Goal: Task Accomplishment & Management: Use online tool/utility

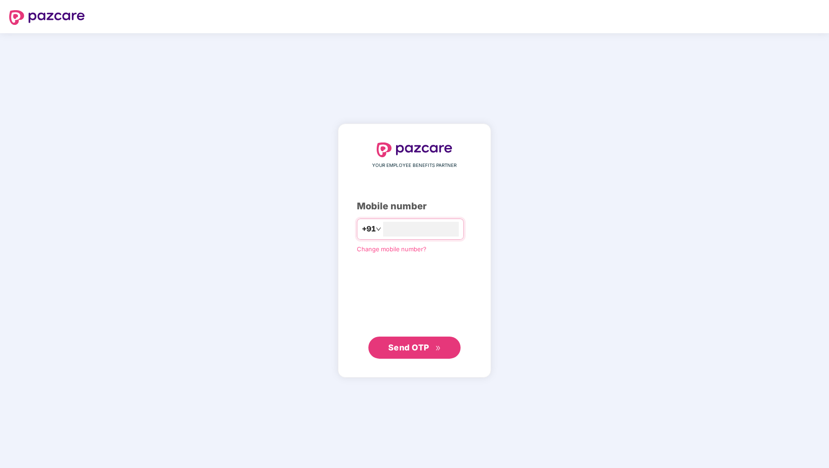
type input "**********"
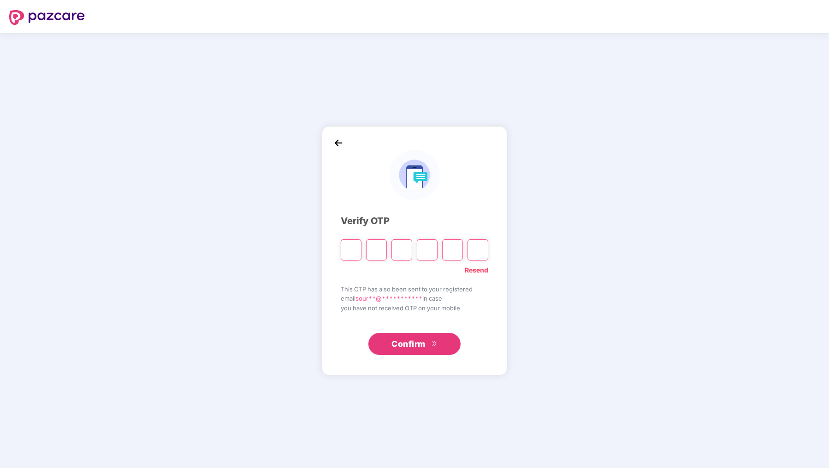
type input "*"
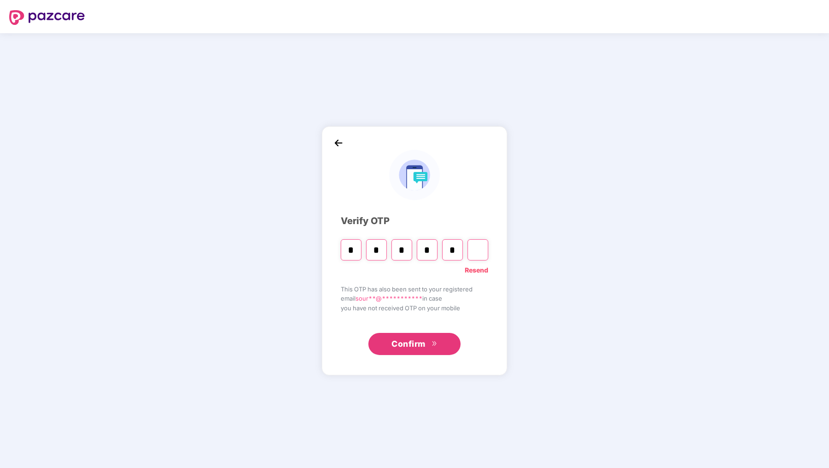
type input "*"
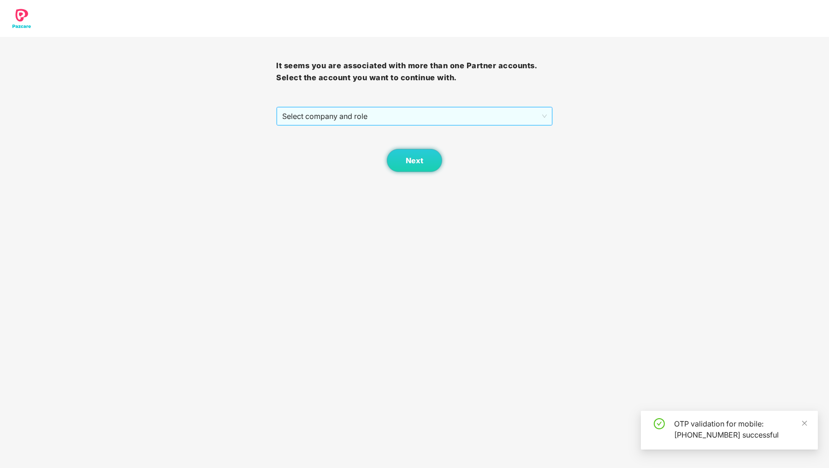
click at [358, 117] on span "Select company and role" at bounding box center [414, 116] width 264 height 18
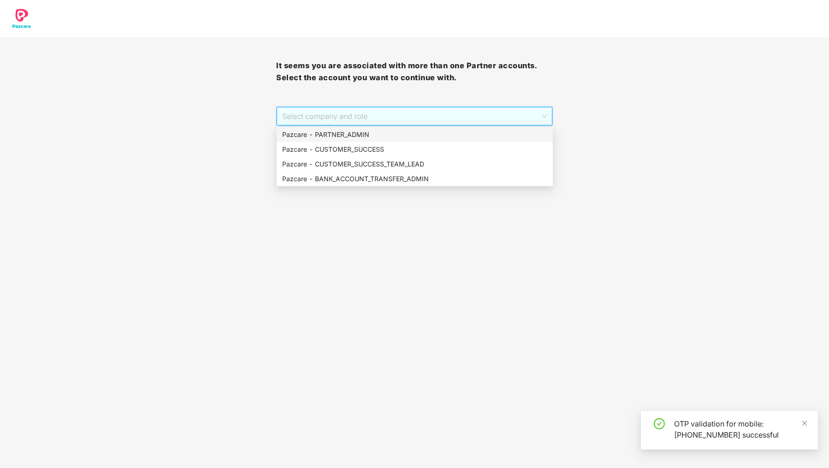
click at [352, 131] on div "Pazcare - PARTNER_ADMIN" at bounding box center [414, 135] width 265 height 10
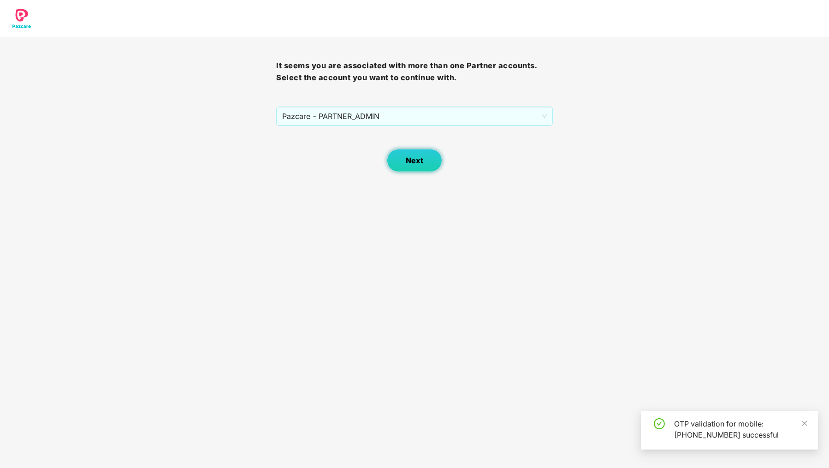
click at [424, 171] on button "Next" at bounding box center [414, 160] width 55 height 23
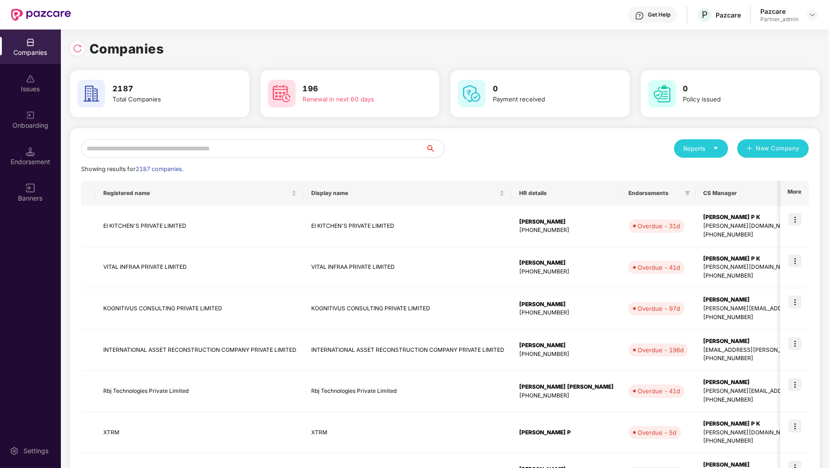
click at [236, 151] on input "text" at bounding box center [253, 148] width 345 height 18
type input "*"
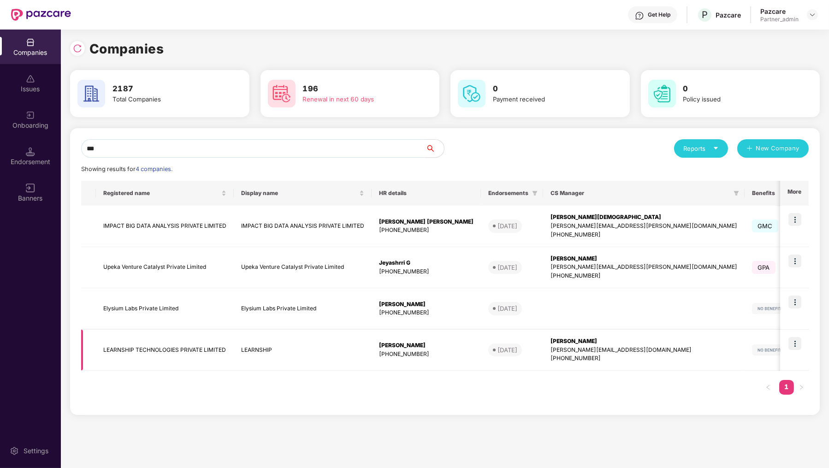
type input "***"
click at [793, 341] on img at bounding box center [795, 343] width 13 height 13
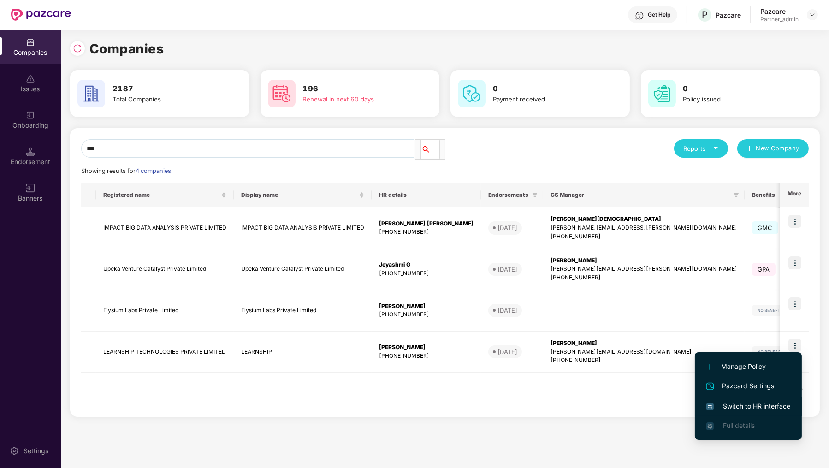
click at [746, 411] on span "Switch to HR interface" at bounding box center [749, 406] width 84 height 10
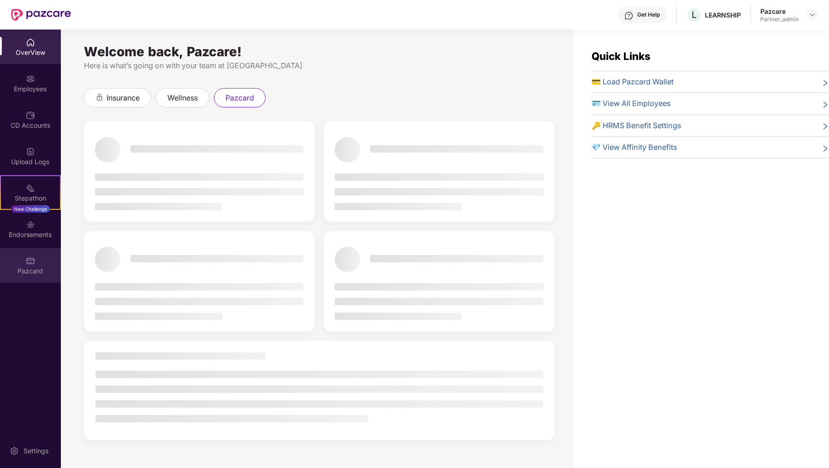
click at [25, 277] on div "Pazcard" at bounding box center [30, 265] width 61 height 35
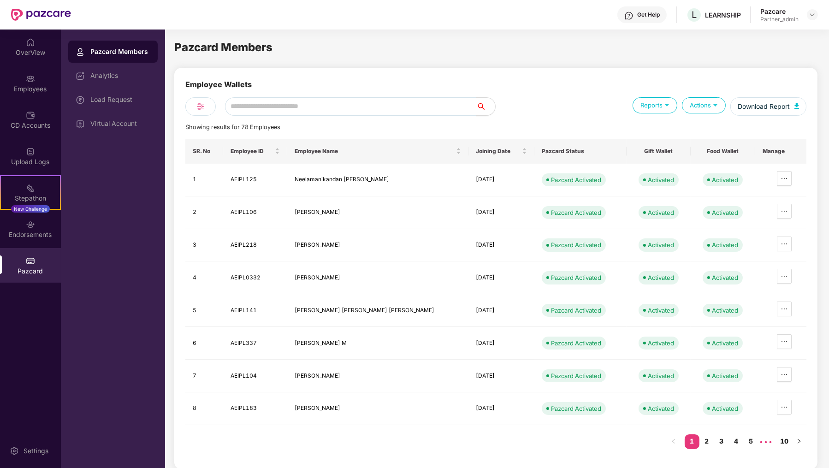
click at [275, 117] on div "Employee Wallets Reports Actions Download Report Showing results for 78 Employe…" at bounding box center [495, 269] width 621 height 380
click at [279, 113] on input "text" at bounding box center [351, 106] width 252 height 18
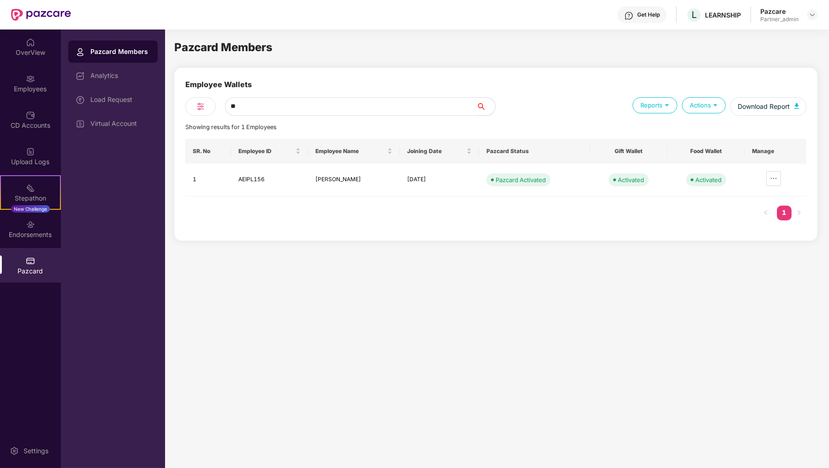
type input "*"
type input "**********"
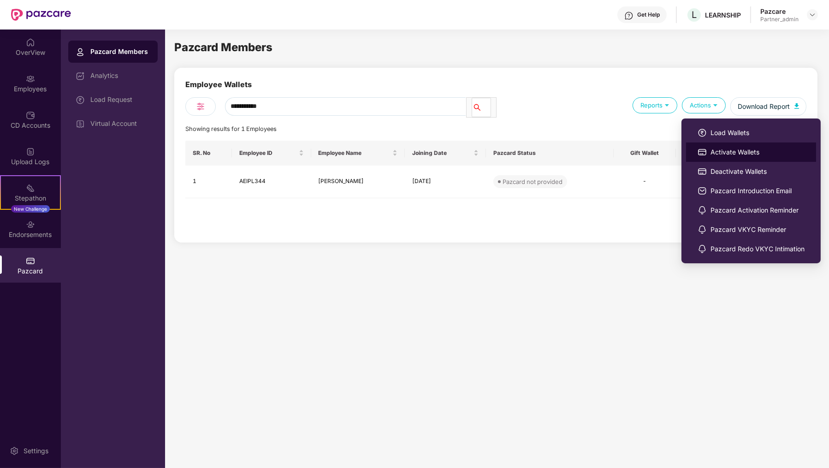
click at [726, 157] on li "Activate Wallets" at bounding box center [751, 152] width 130 height 19
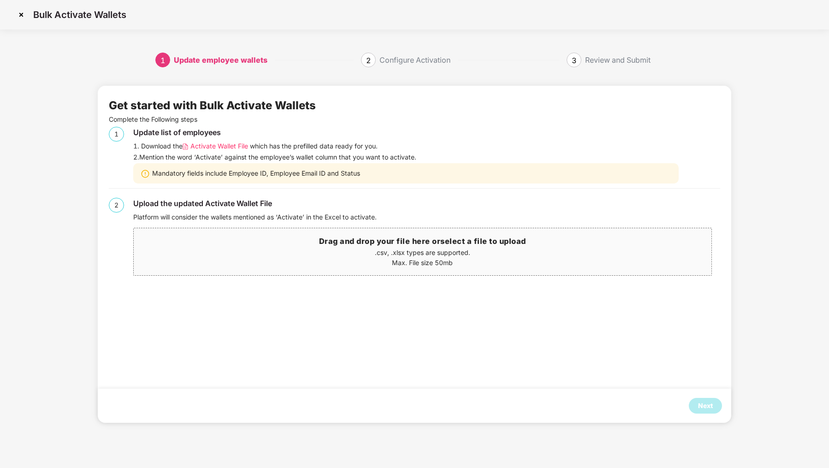
click at [218, 146] on span "Activate Wallet File" at bounding box center [219, 146] width 58 height 10
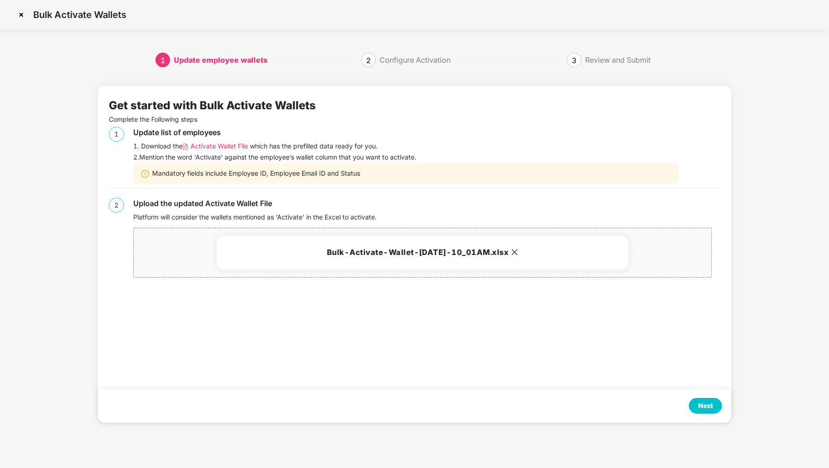
click at [714, 413] on div "Next" at bounding box center [705, 406] width 33 height 16
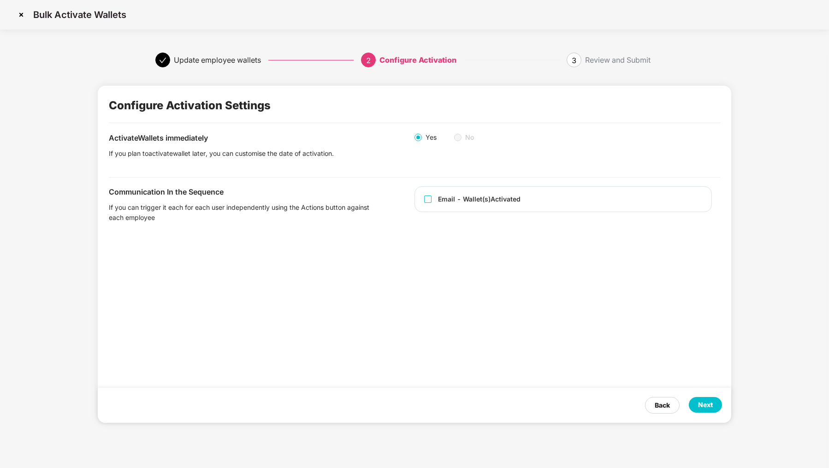
click at [510, 191] on div "Email - Wallet(s) Activated" at bounding box center [563, 199] width 297 height 26
click at [511, 203] on div "Email - Wallet(s) Activated" at bounding box center [479, 199] width 83 height 10
click at [705, 401] on div "Next" at bounding box center [705, 405] width 15 height 10
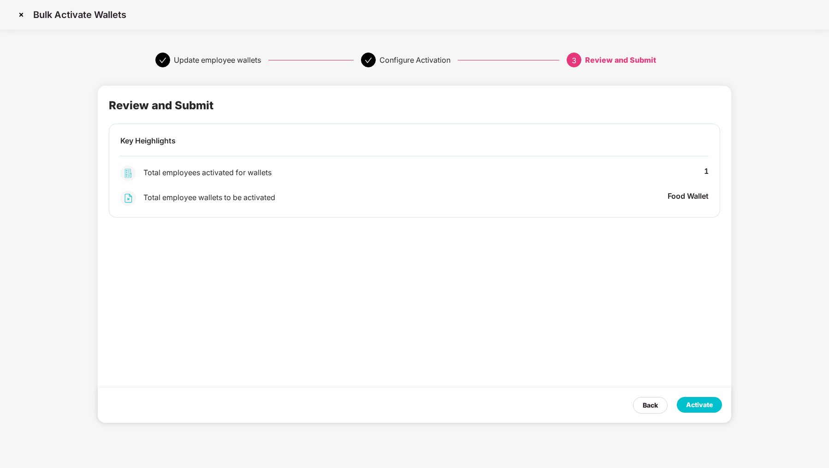
click at [705, 401] on div "Activate" at bounding box center [699, 405] width 27 height 10
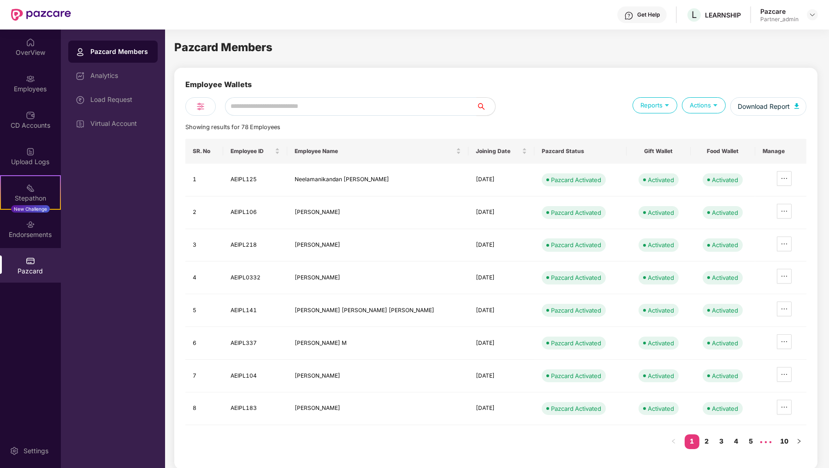
click at [404, 88] on div "Employee Wallets" at bounding box center [495, 88] width 621 height 18
click at [399, 111] on input "text" at bounding box center [351, 106] width 252 height 18
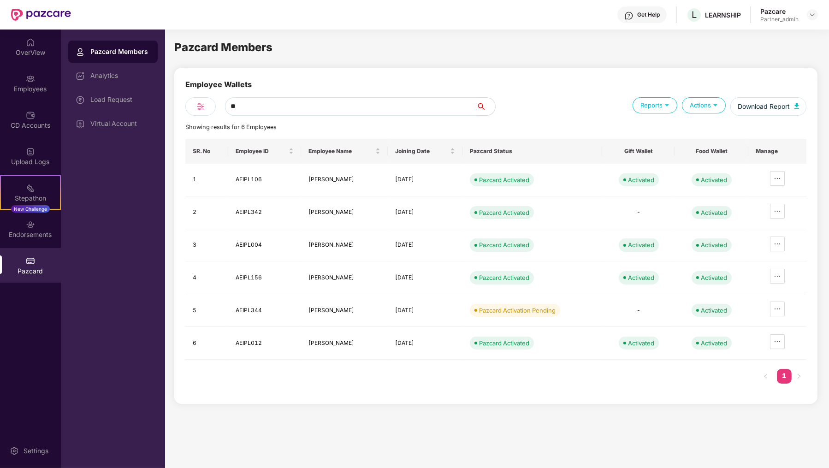
type input "*"
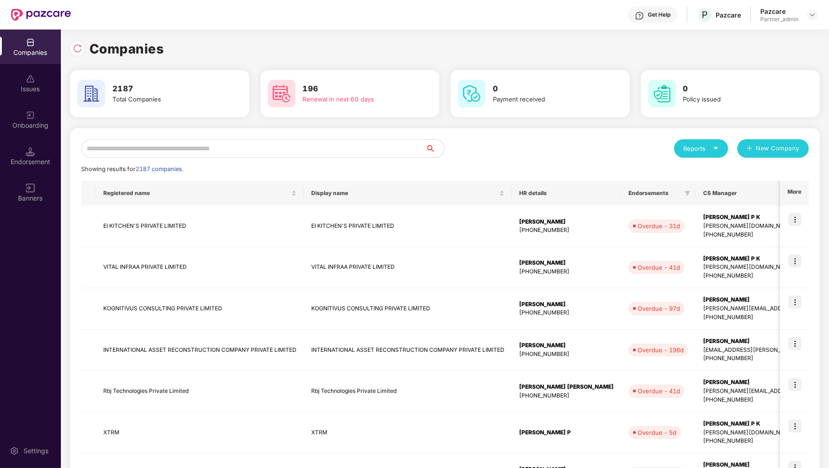
click at [167, 151] on input "text" at bounding box center [253, 148] width 345 height 18
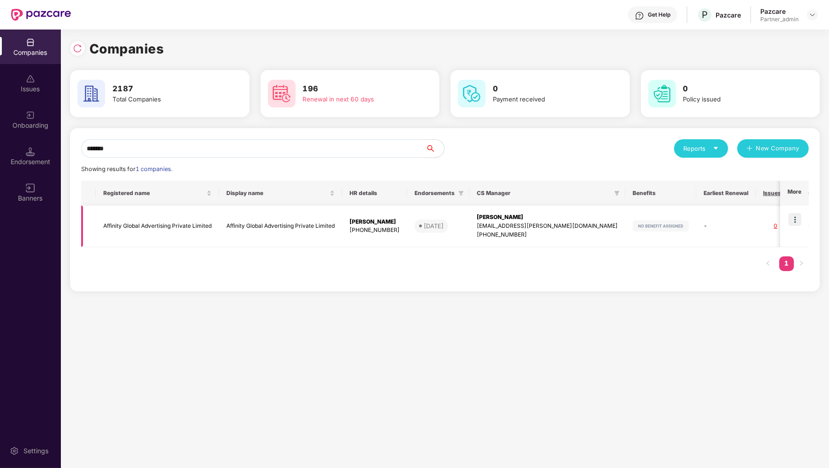
type input "*******"
click at [803, 219] on td at bounding box center [794, 227] width 29 height 42
click at [803, 222] on td at bounding box center [794, 227] width 29 height 42
click at [796, 220] on img at bounding box center [795, 219] width 13 height 13
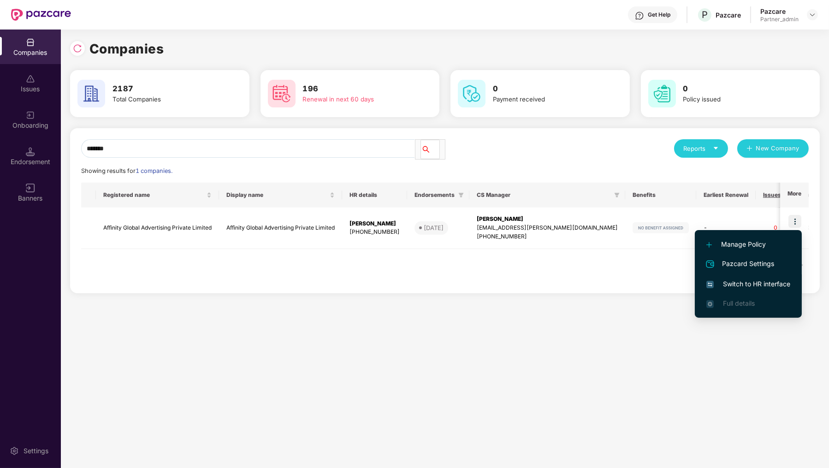
click at [770, 286] on span "Switch to HR interface" at bounding box center [749, 284] width 84 height 10
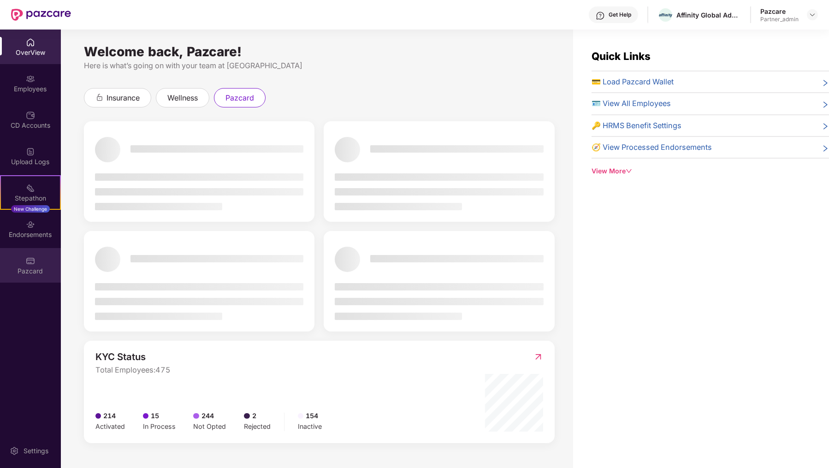
click at [48, 262] on div "Pazcard" at bounding box center [30, 265] width 61 height 35
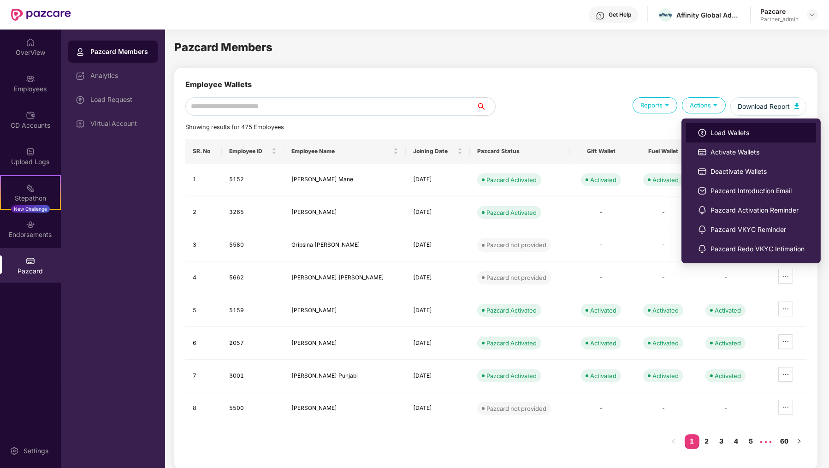
click at [713, 130] on span "Load Wallets" at bounding box center [758, 133] width 94 height 10
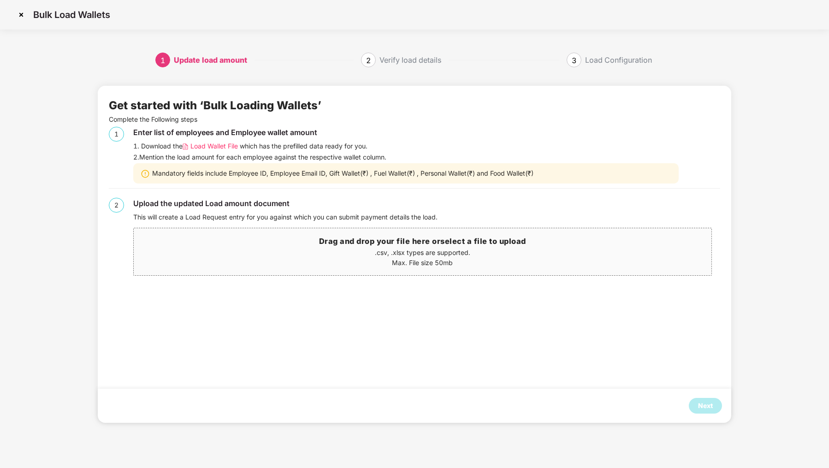
click at [226, 151] on span "Load Wallet File" at bounding box center [214, 146] width 48 height 10
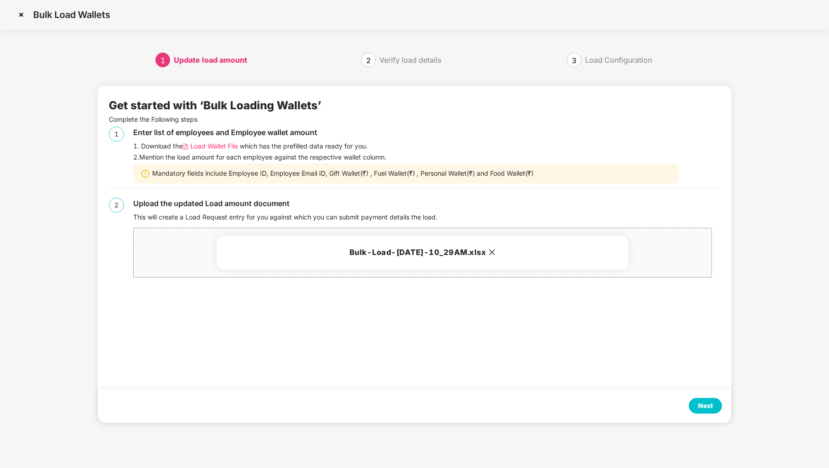
click at [701, 399] on div "Next" at bounding box center [705, 406] width 33 height 16
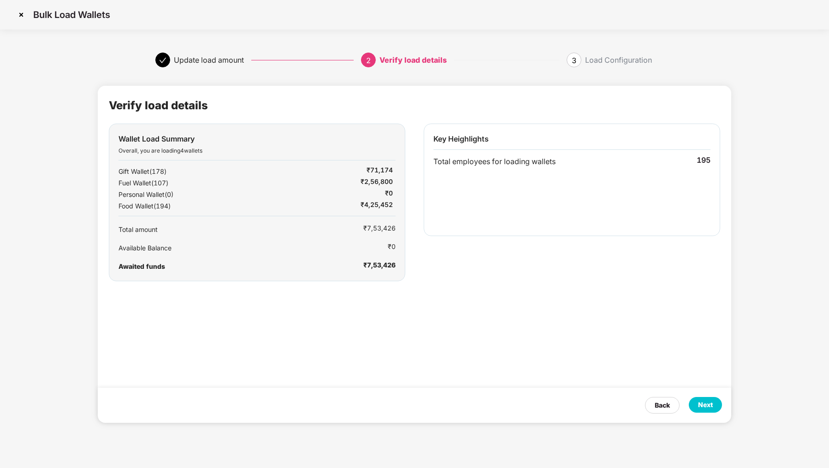
click at [701, 399] on div "Next" at bounding box center [705, 405] width 33 height 16
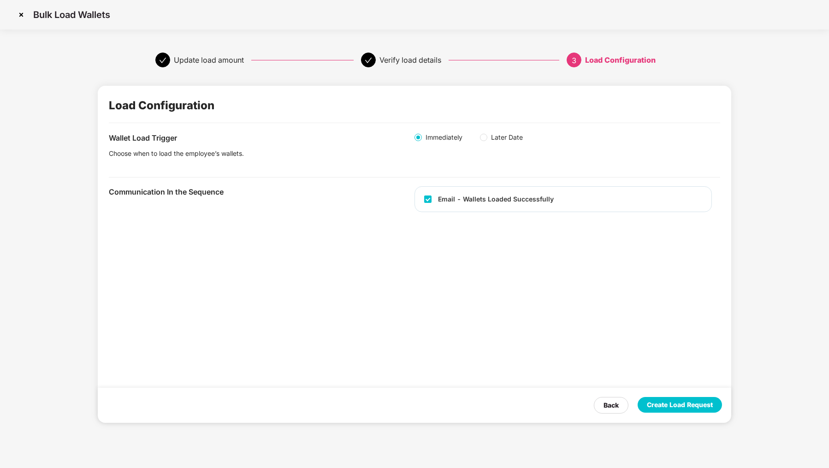
click at [701, 399] on div "Create Load Request" at bounding box center [680, 405] width 84 height 16
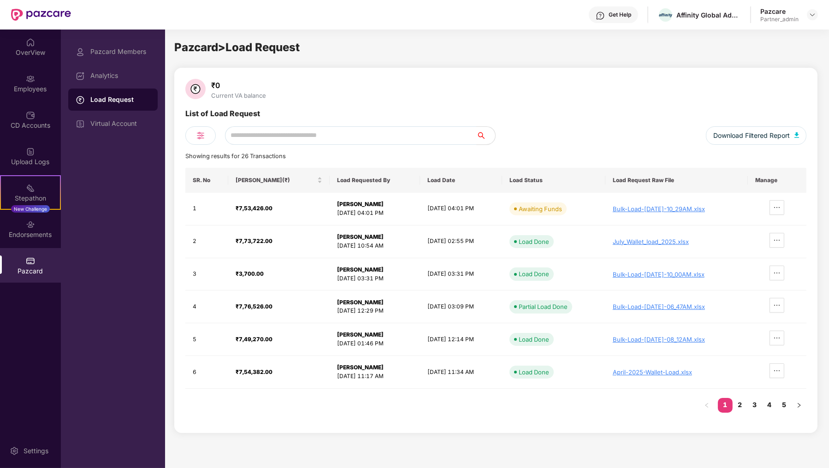
click at [137, 111] on div "Pazcard Members Analytics Load Request Virtual Account" at bounding box center [112, 88] width 89 height 94
click at [137, 118] on div "Virtual Account" at bounding box center [112, 124] width 89 height 22
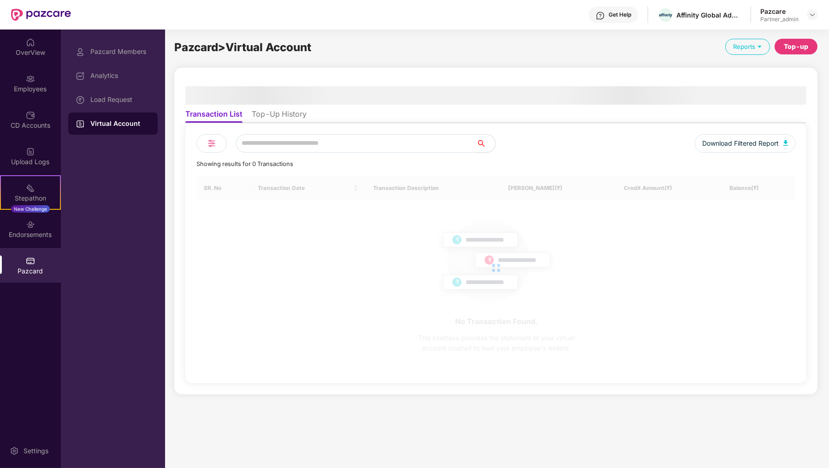
click at [286, 112] on li "Top-Up History" at bounding box center [279, 115] width 55 height 13
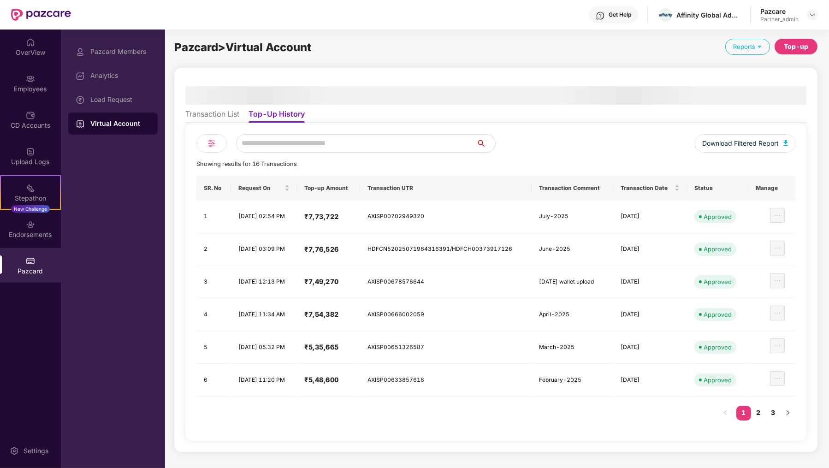
click at [805, 40] on div "Top-up" at bounding box center [796, 47] width 43 height 16
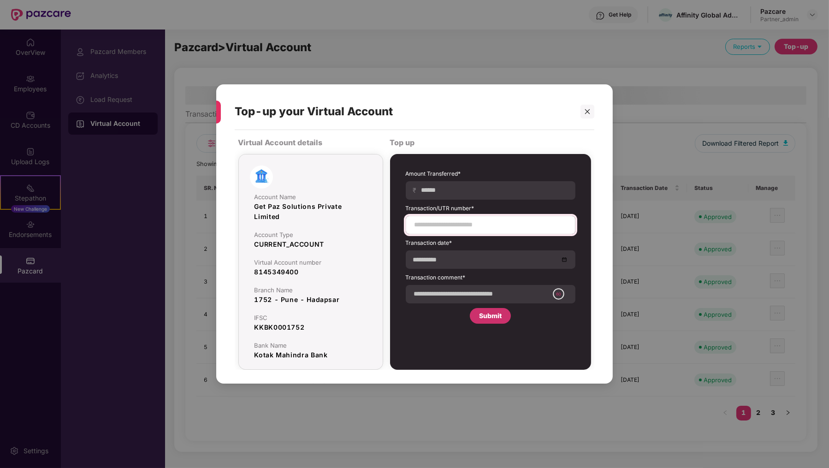
click at [503, 218] on div at bounding box center [491, 225] width 170 height 18
click at [495, 229] on input at bounding box center [491, 225] width 154 height 10
paste input "**********"
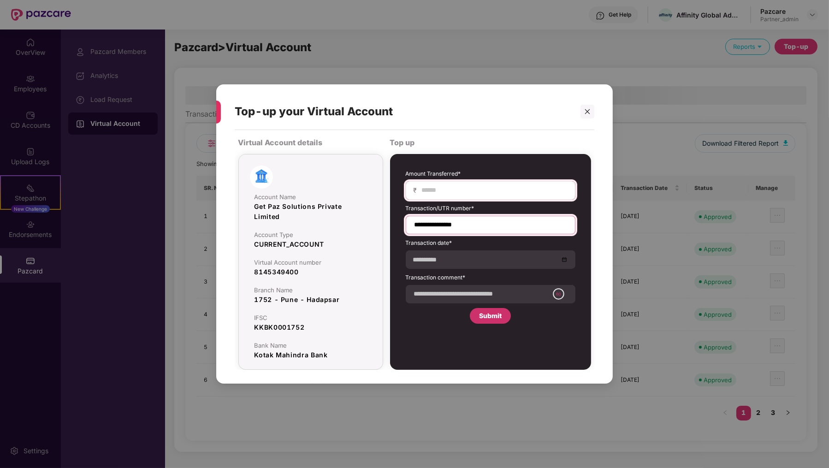
type input "**********"
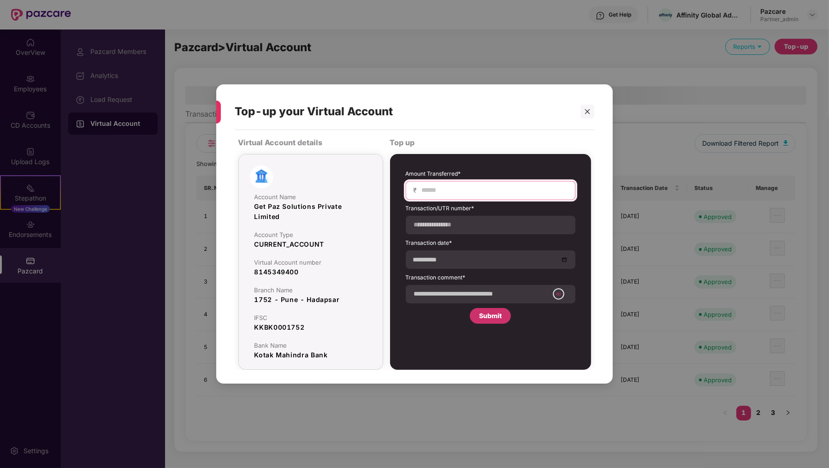
click at [498, 185] on input at bounding box center [494, 190] width 147 height 10
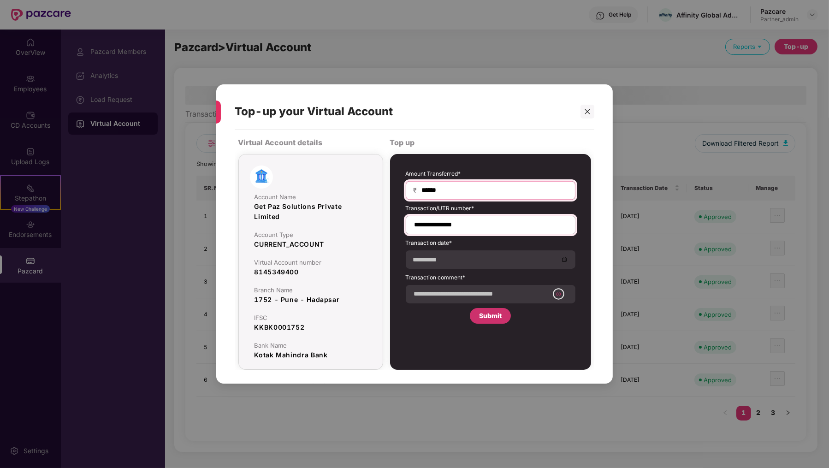
type input "******"
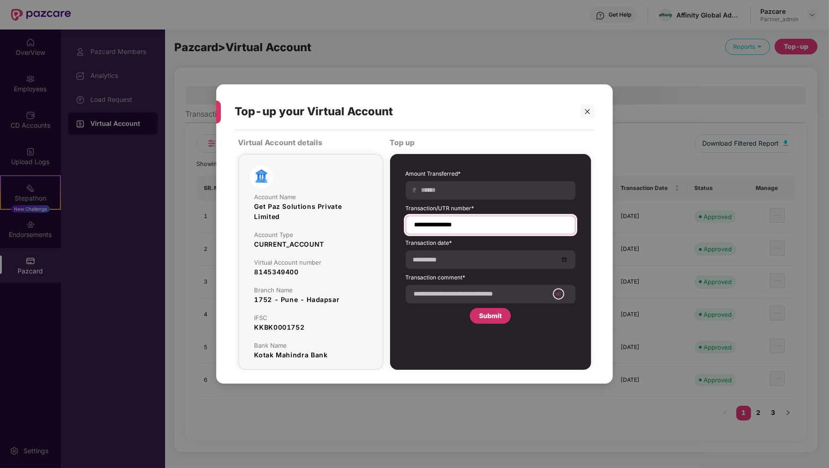
click at [501, 226] on input "**********" at bounding box center [491, 225] width 154 height 10
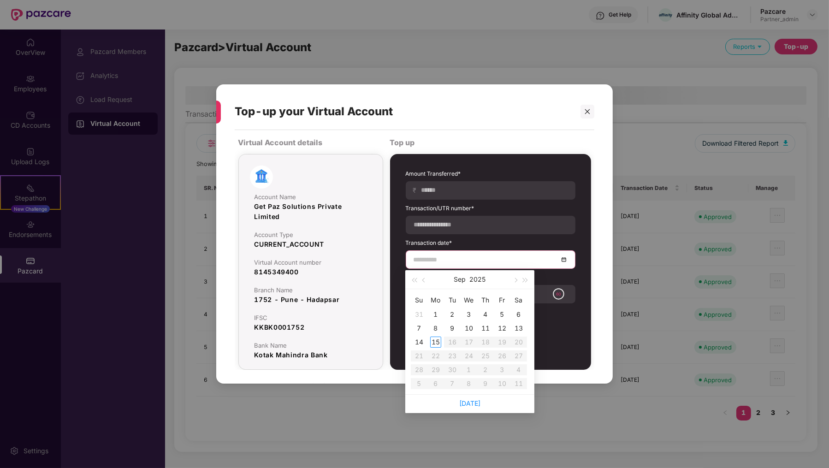
click at [463, 258] on input at bounding box center [486, 260] width 145 height 10
type input "**********"
click at [493, 328] on td "11" at bounding box center [485, 328] width 17 height 14
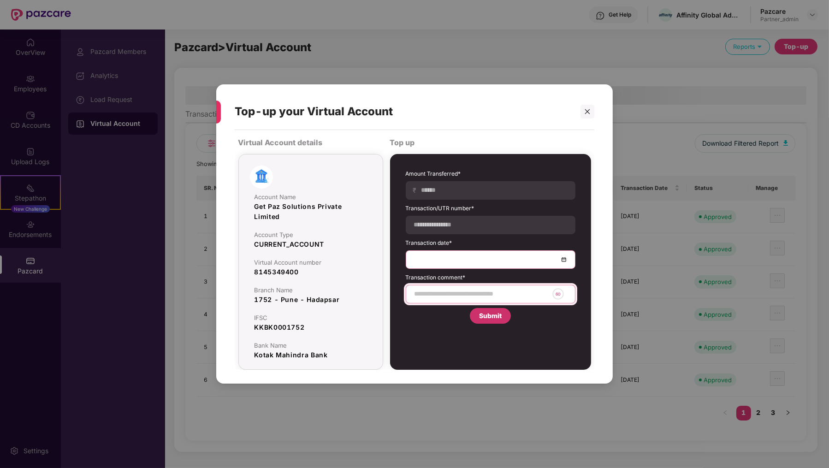
click at [477, 289] on input at bounding box center [481, 294] width 135 height 10
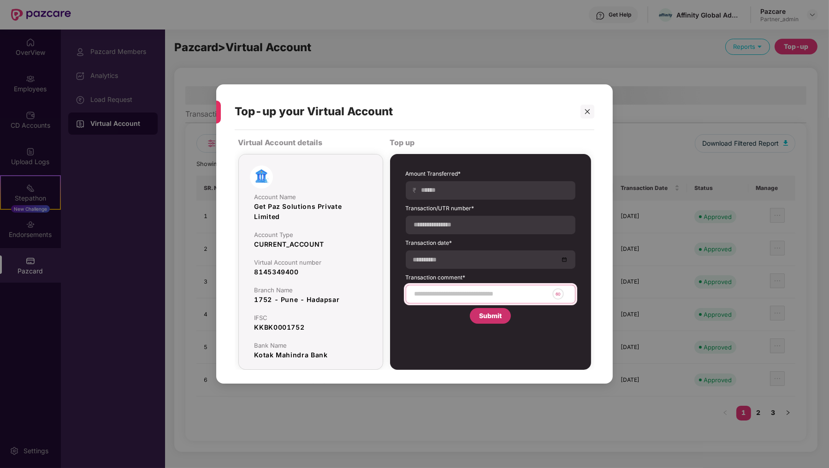
type input "**********"
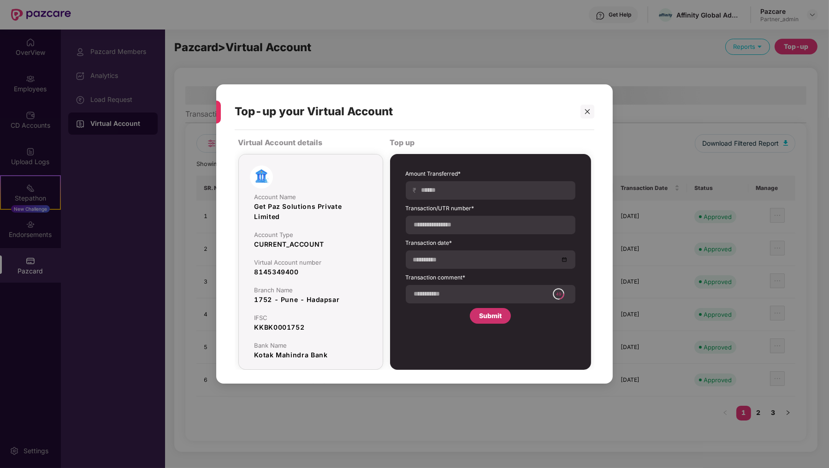
click at [485, 317] on div "Submit" at bounding box center [490, 316] width 23 height 10
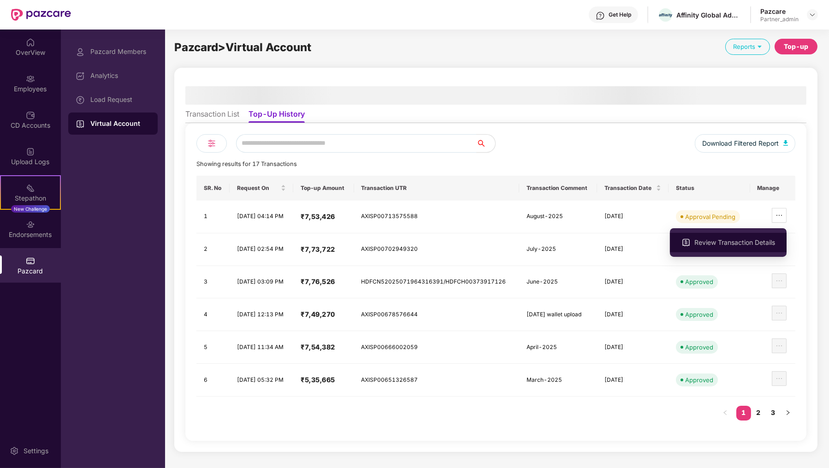
click at [754, 245] on span "Review Transaction Details" at bounding box center [735, 243] width 81 height 10
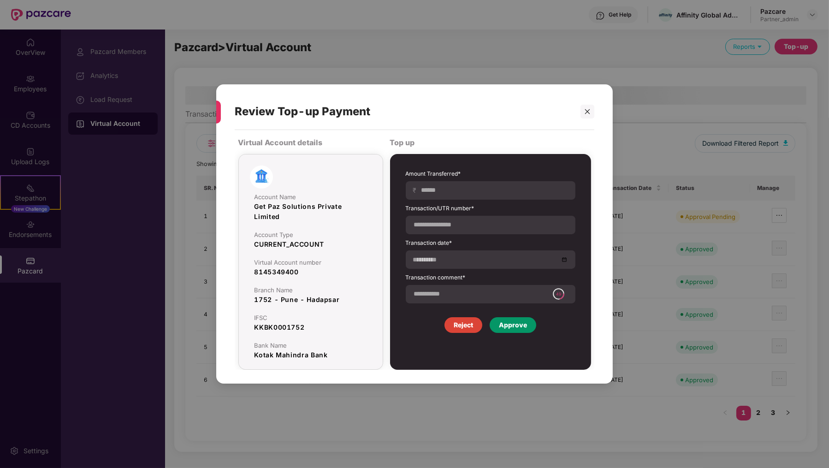
click at [507, 327] on div "Approve" at bounding box center [513, 325] width 28 height 10
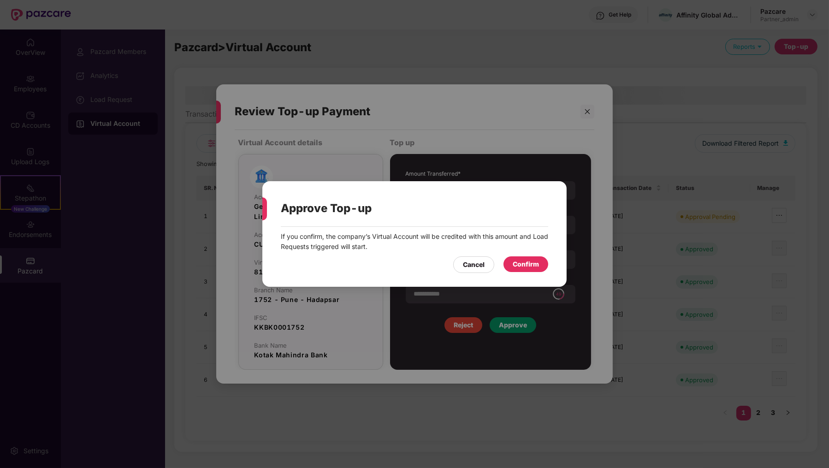
click at [530, 268] on div "Confirm" at bounding box center [526, 264] width 26 height 10
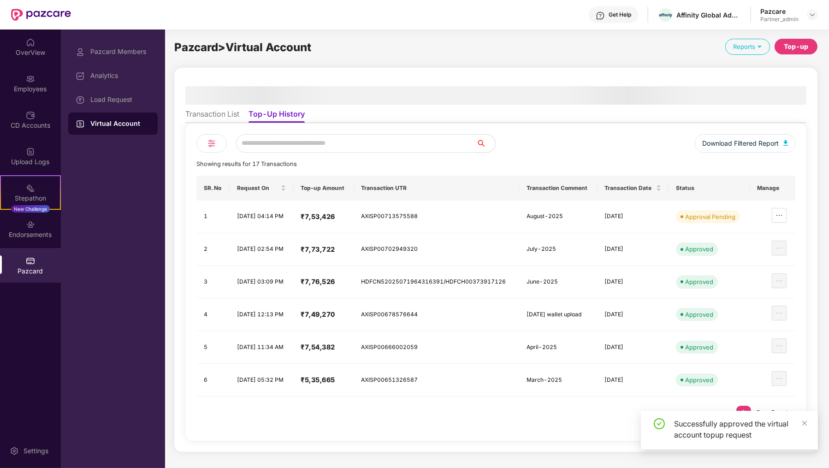
click at [118, 104] on div "Load Request" at bounding box center [112, 100] width 89 height 22
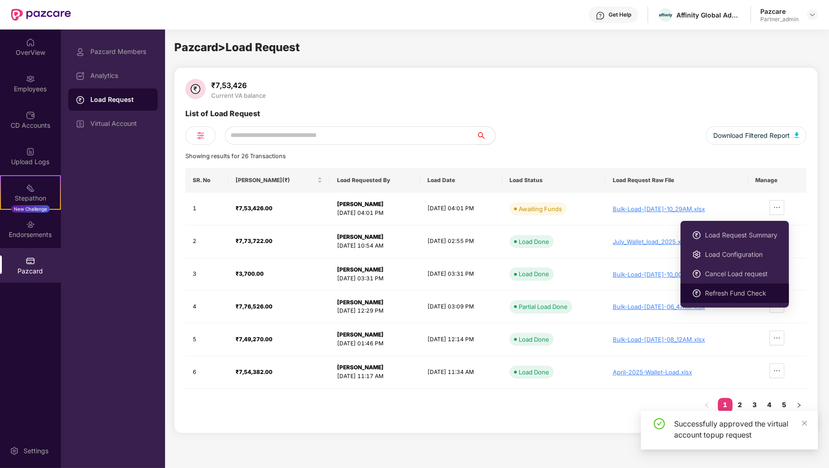
click at [758, 295] on span "Refresh Fund Check" at bounding box center [741, 293] width 72 height 10
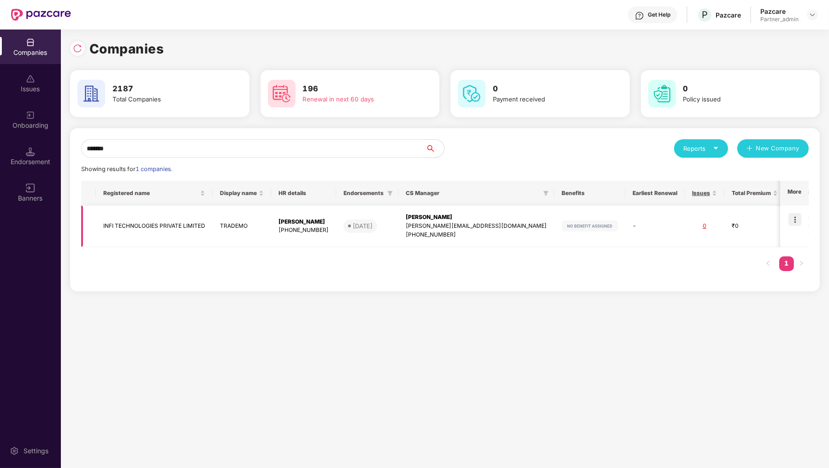
type input "*******"
click at [803, 220] on td at bounding box center [794, 227] width 29 height 42
click at [797, 219] on img at bounding box center [795, 219] width 13 height 13
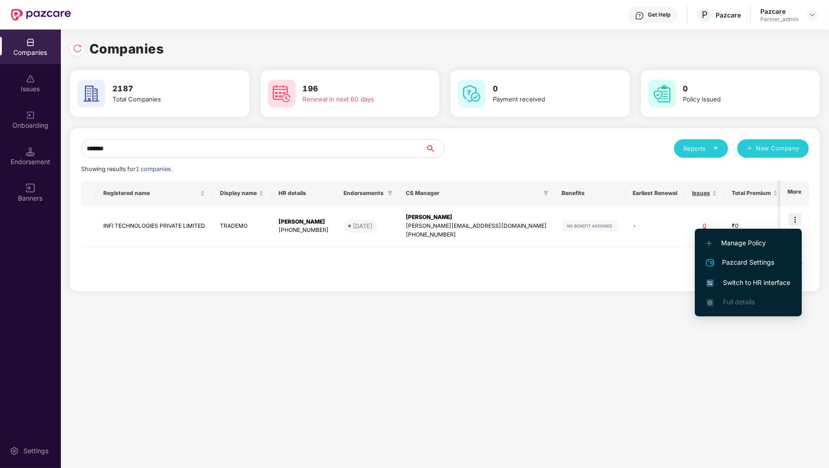
click at [773, 280] on span "Switch to HR interface" at bounding box center [749, 283] width 84 height 10
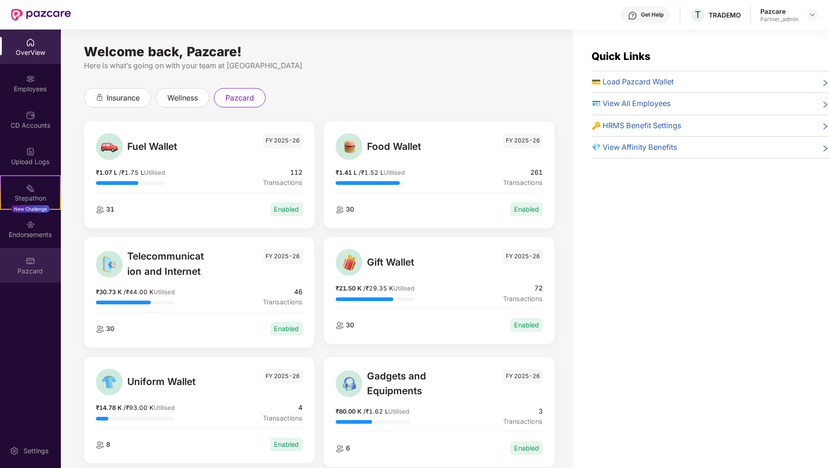
click at [14, 253] on div "Pazcard" at bounding box center [30, 265] width 61 height 35
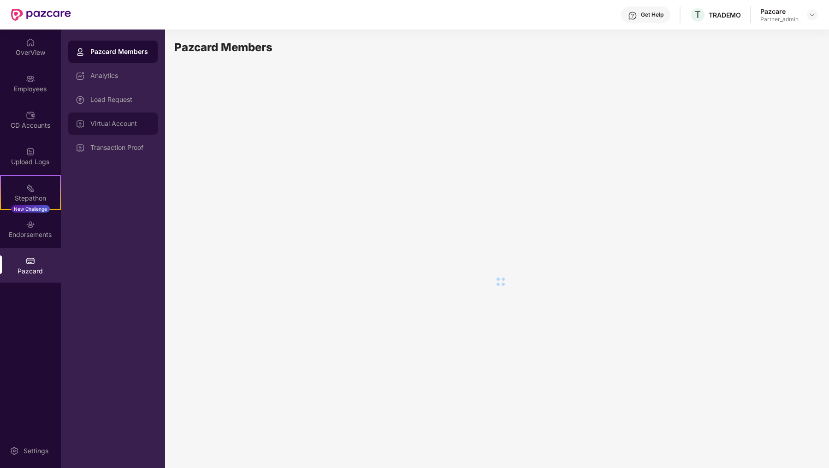
click at [145, 121] on div "Virtual Account" at bounding box center [120, 123] width 60 height 7
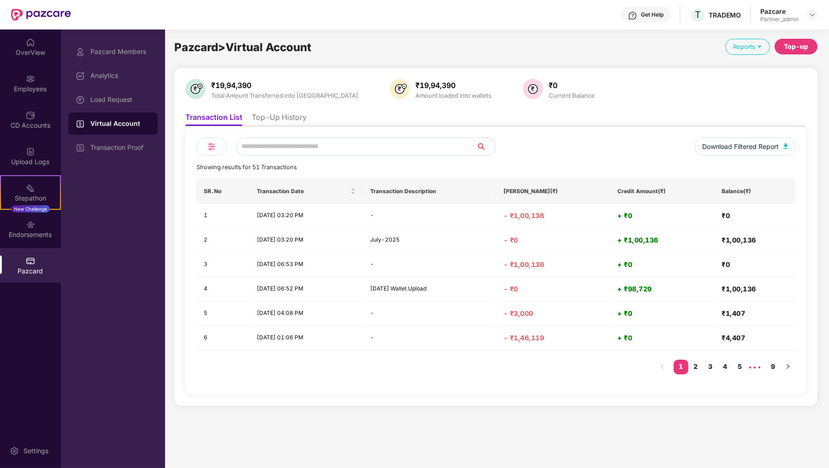
click at [266, 119] on li "Top-Up History" at bounding box center [279, 119] width 55 height 13
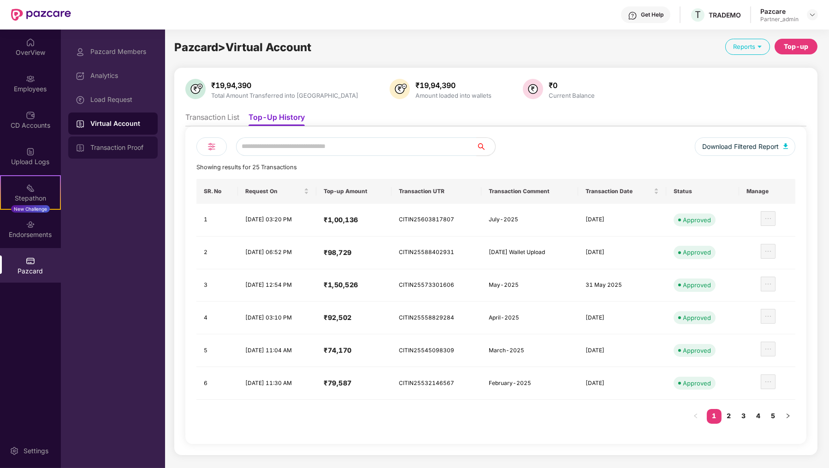
click at [135, 141] on div "Transaction Proof" at bounding box center [112, 148] width 89 height 22
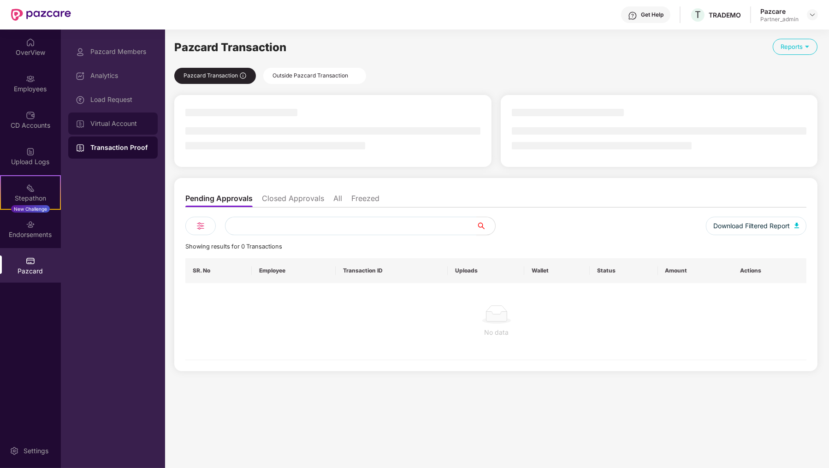
click at [137, 118] on div "Virtual Account" at bounding box center [112, 124] width 89 height 22
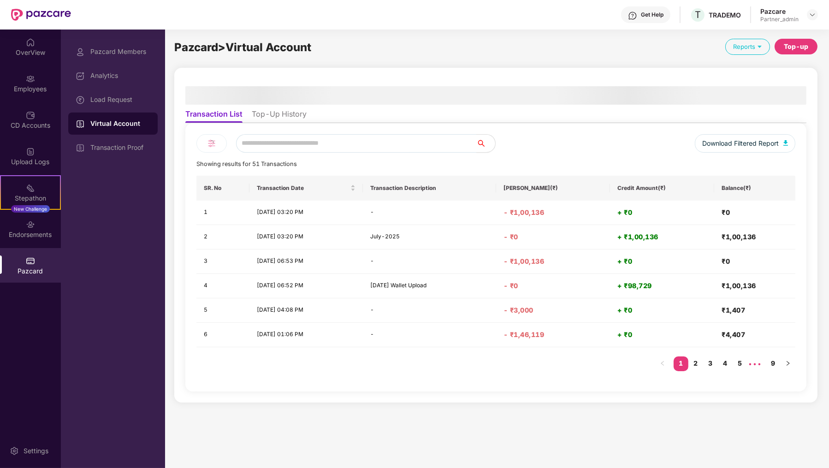
click at [789, 46] on div "Top-up" at bounding box center [796, 47] width 24 height 10
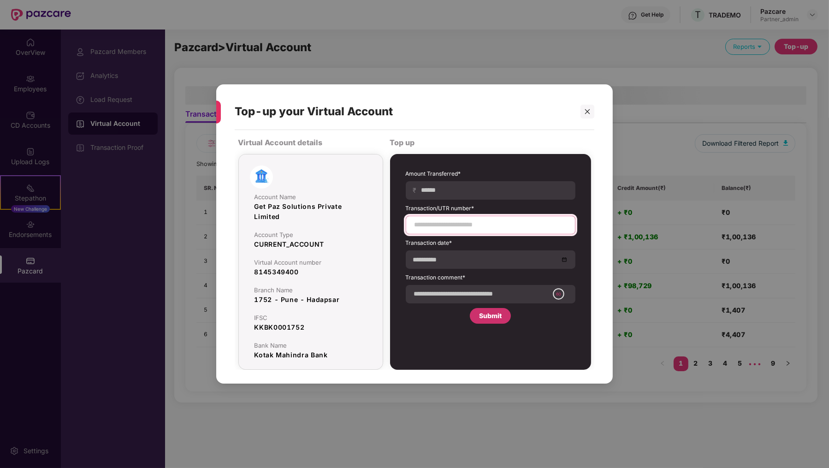
click at [447, 224] on input at bounding box center [491, 225] width 154 height 10
paste input "**********"
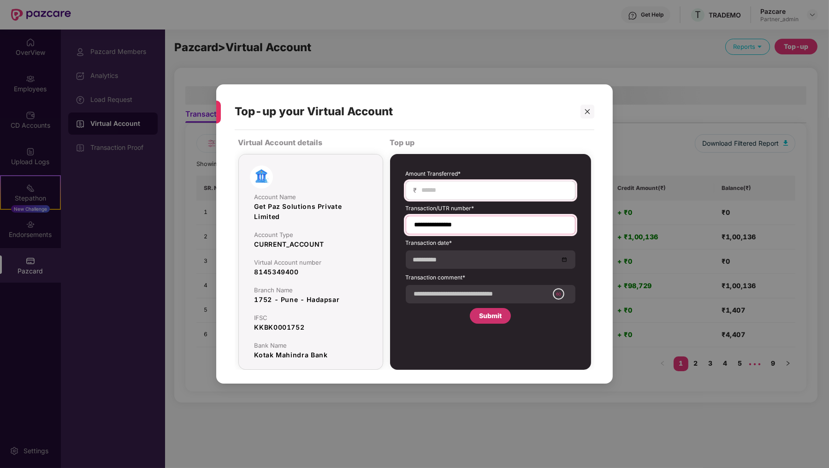
type input "**********"
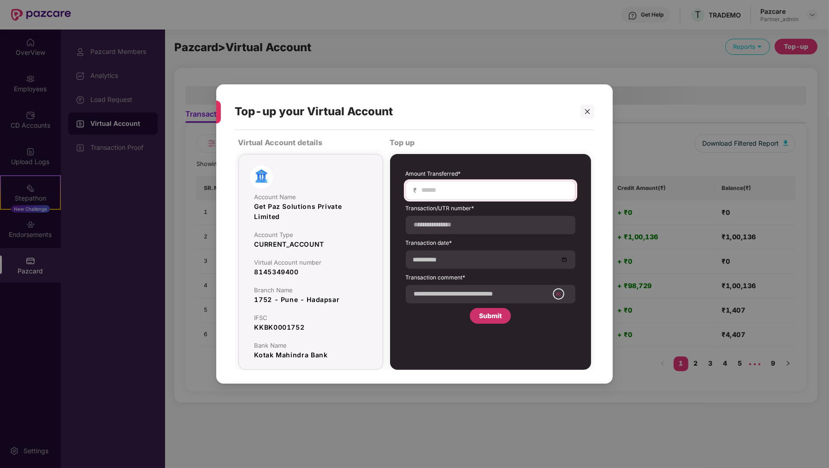
click at [459, 181] on div "₹" at bounding box center [491, 190] width 170 height 18
click at [456, 193] on input at bounding box center [494, 190] width 147 height 10
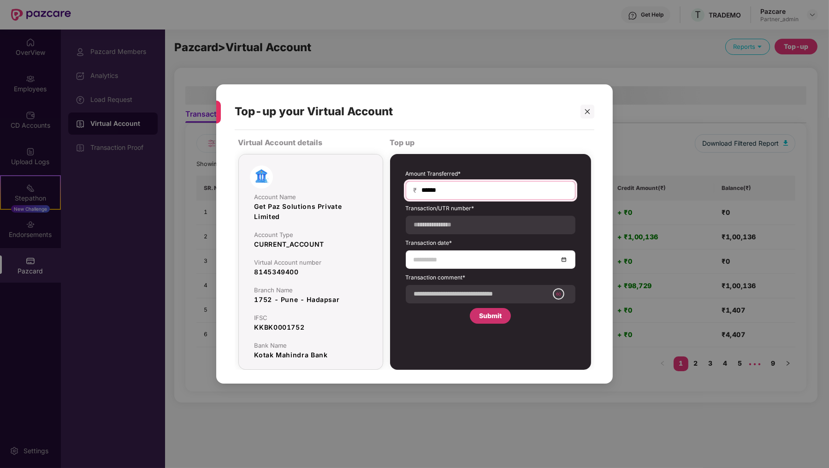
type input "******"
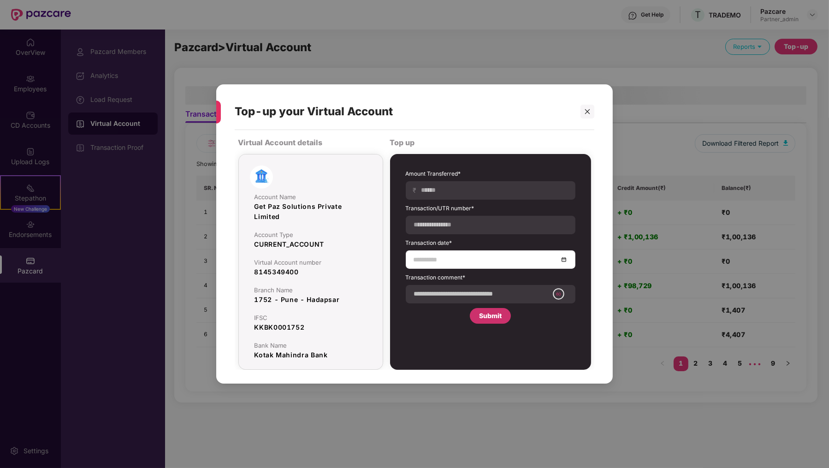
click at [439, 266] on div at bounding box center [491, 259] width 170 height 18
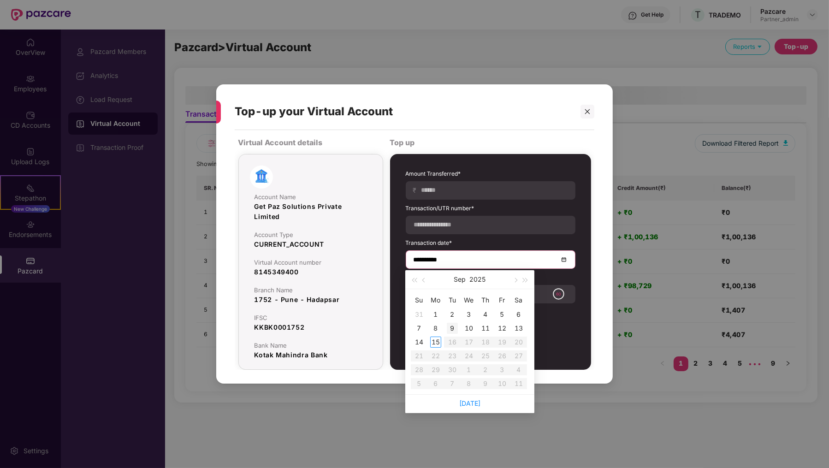
type input "**********"
click at [485, 324] on div "11" at bounding box center [485, 328] width 11 height 11
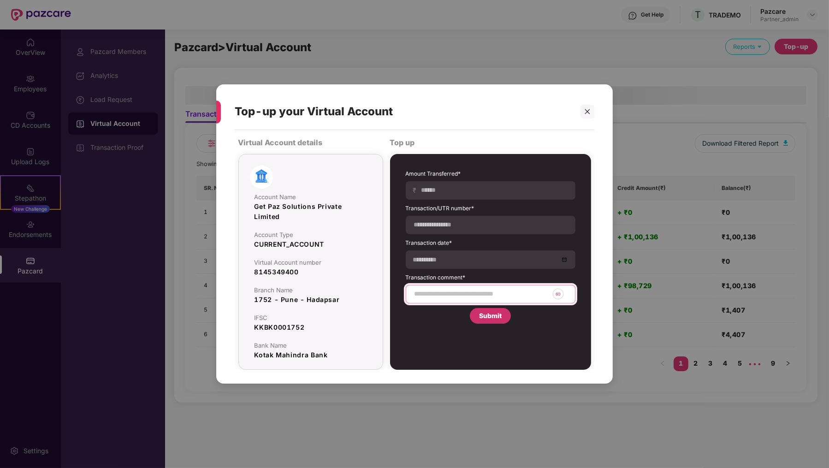
click at [466, 294] on input at bounding box center [481, 294] width 135 height 10
type input "**********"
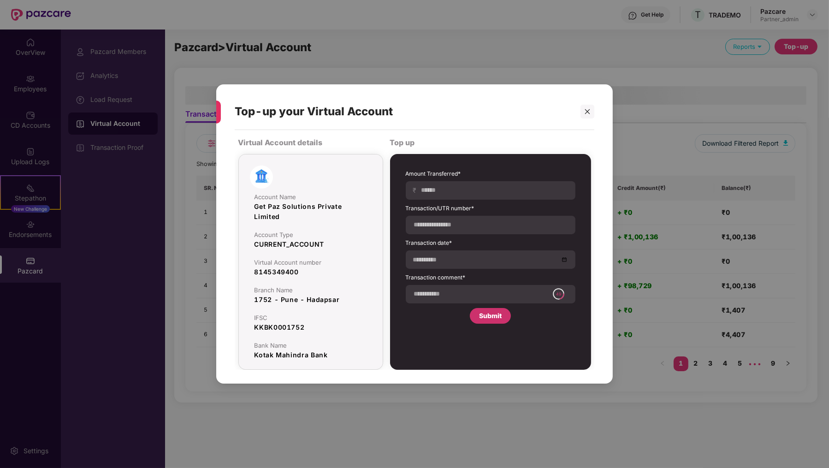
click at [406, 316] on div "**********" at bounding box center [491, 247] width 170 height 154
click at [490, 309] on div "Submit" at bounding box center [490, 316] width 41 height 16
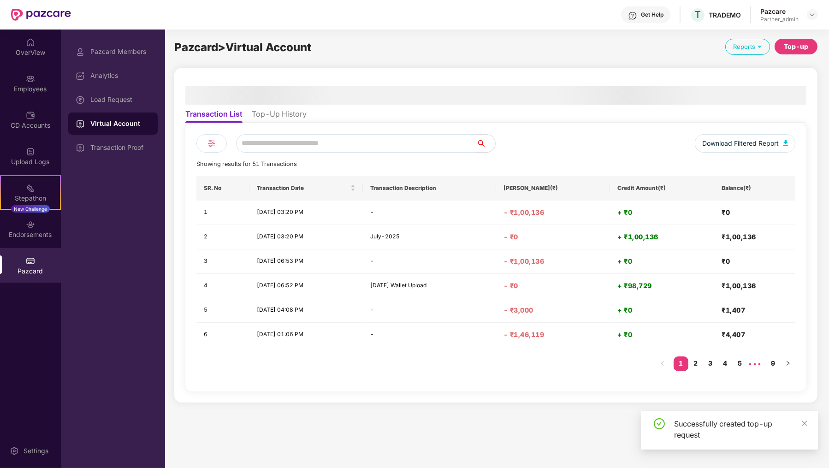
click at [271, 121] on li "Top-Up History" at bounding box center [279, 115] width 55 height 13
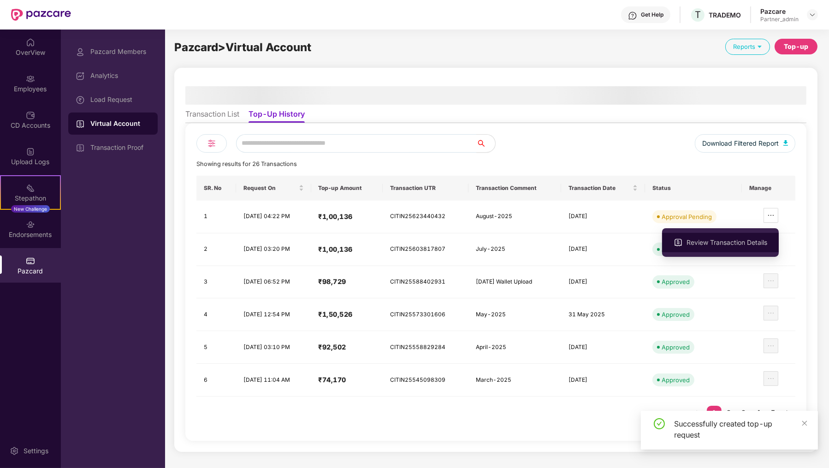
click at [748, 244] on span "Review Transaction Details" at bounding box center [727, 243] width 81 height 10
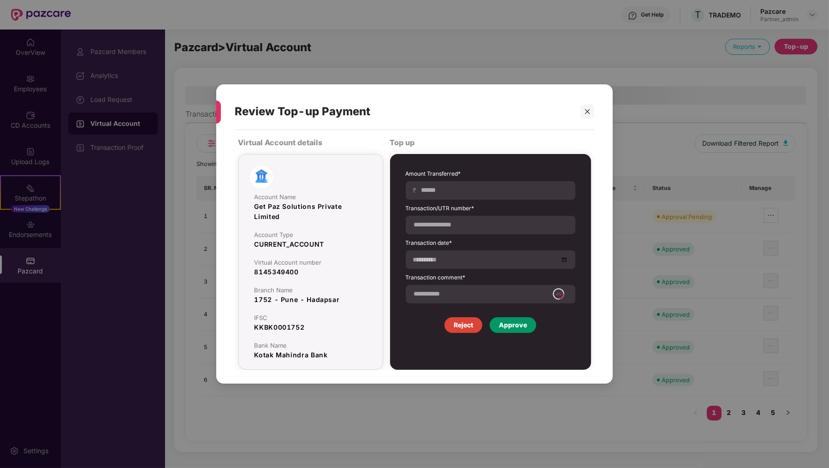
click at [523, 322] on div "Approve" at bounding box center [513, 325] width 28 height 10
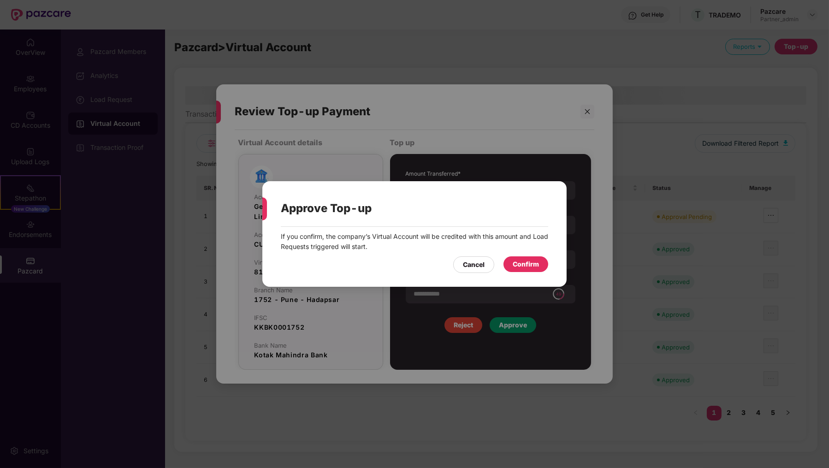
click at [535, 270] on div "Confirm" at bounding box center [526, 264] width 45 height 16
click at [116, 111] on div "Approve Top-up If you confirm, the company’s Virtual Account will be credited w…" at bounding box center [414, 234] width 829 height 468
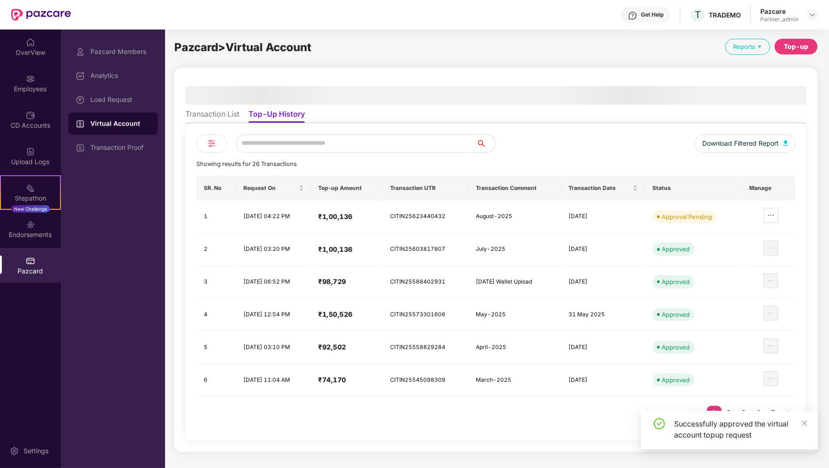
click at [116, 98] on div "Load Request" at bounding box center [120, 99] width 60 height 7
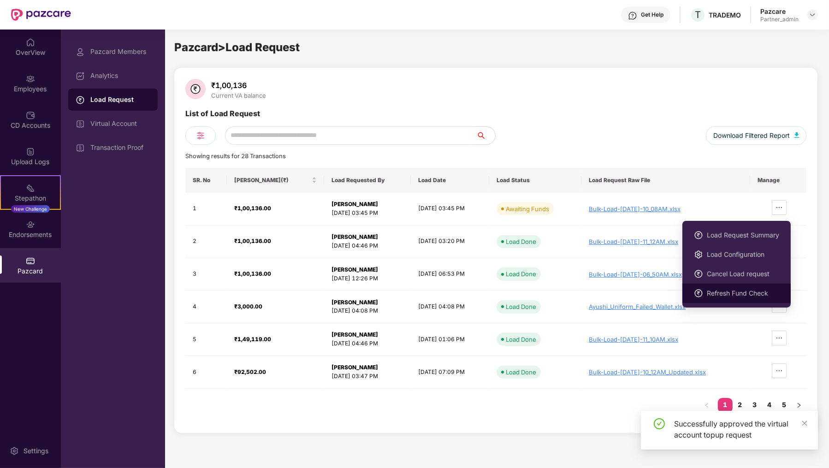
click at [741, 292] on span "Refresh Fund Check" at bounding box center [743, 293] width 72 height 10
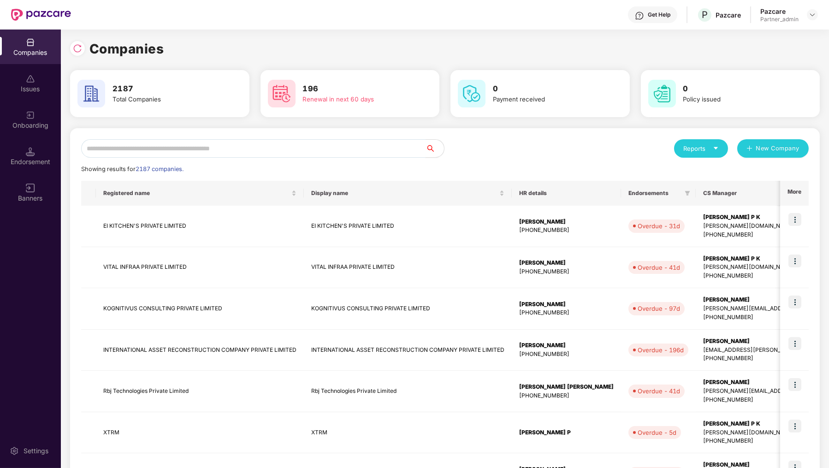
click at [183, 145] on input "text" at bounding box center [253, 148] width 345 height 18
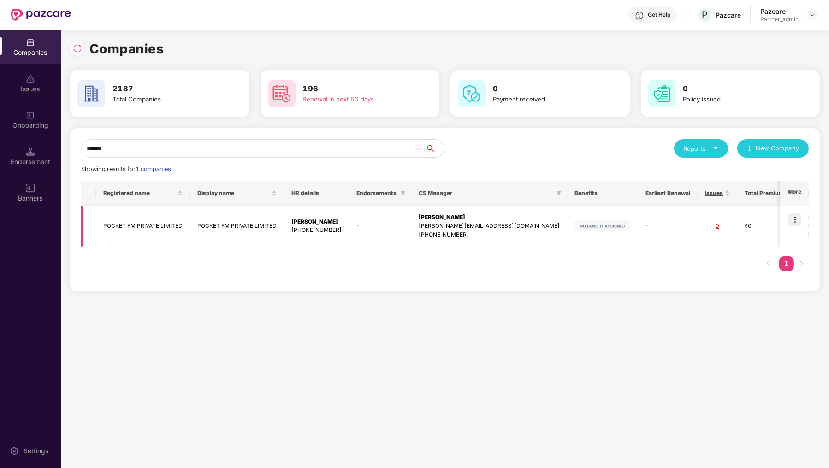
type input "******"
click at [797, 212] on td at bounding box center [794, 227] width 29 height 42
click at [796, 221] on img at bounding box center [795, 219] width 13 height 13
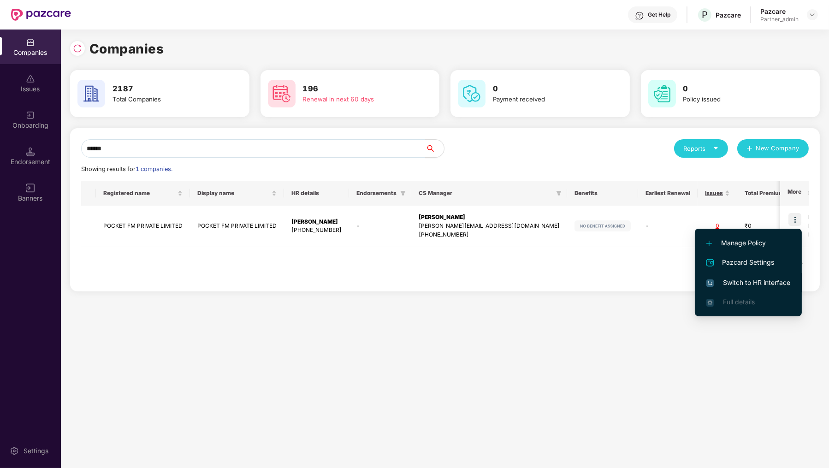
click at [772, 284] on span "Switch to HR interface" at bounding box center [749, 283] width 84 height 10
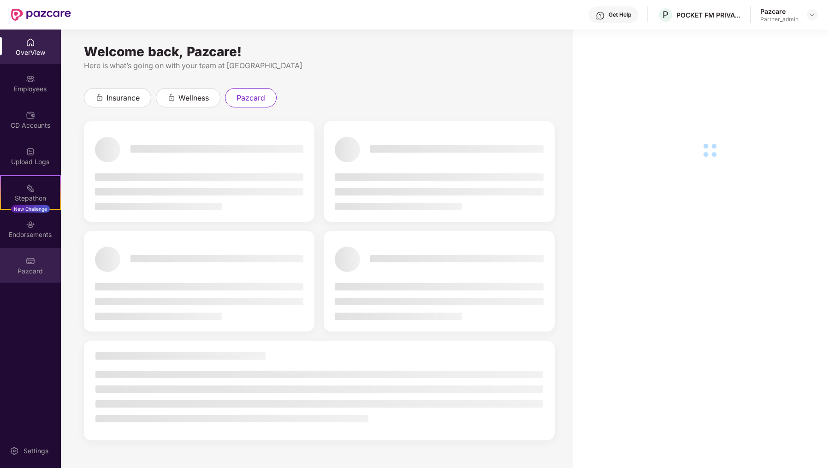
click at [33, 262] on img at bounding box center [30, 260] width 9 height 9
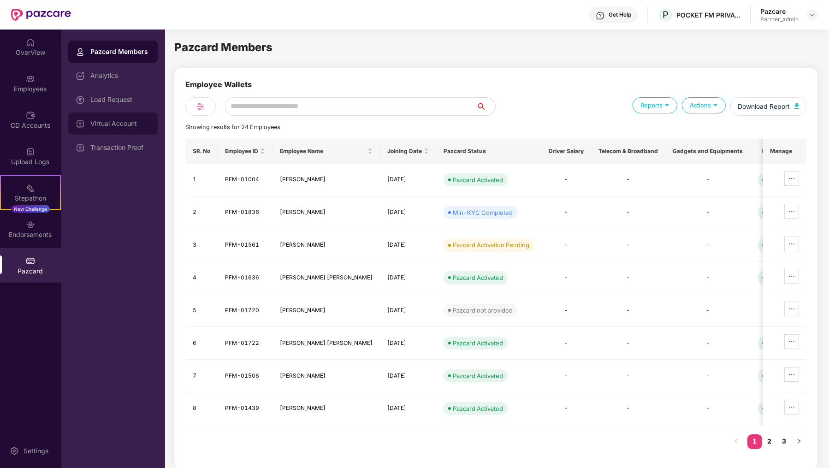
click at [111, 118] on div "Virtual Account" at bounding box center [112, 124] width 89 height 22
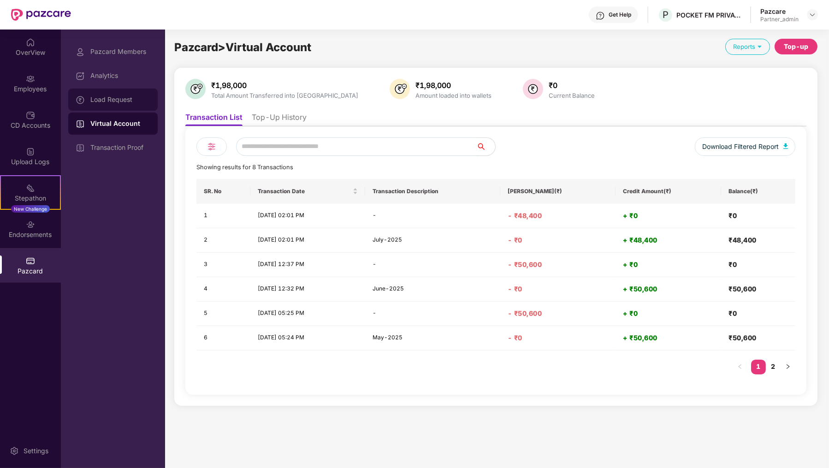
click at [133, 102] on div "Load Request" at bounding box center [120, 99] width 60 height 7
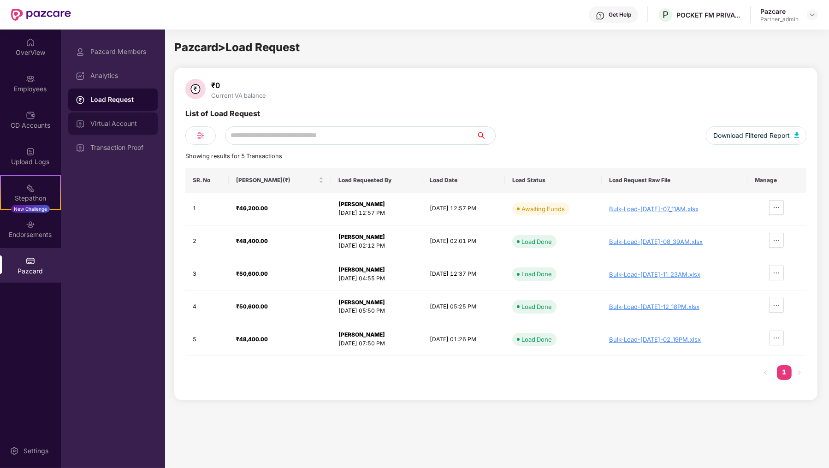
click at [136, 129] on div "Virtual Account" at bounding box center [112, 124] width 89 height 22
